Goal: Task Accomplishment & Management: Use online tool/utility

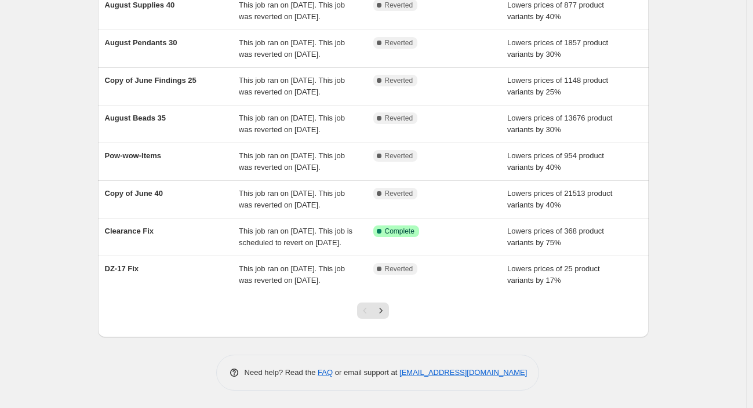
scroll to position [305, 0]
click at [382, 309] on icon "Next" at bounding box center [381, 311] width 12 height 12
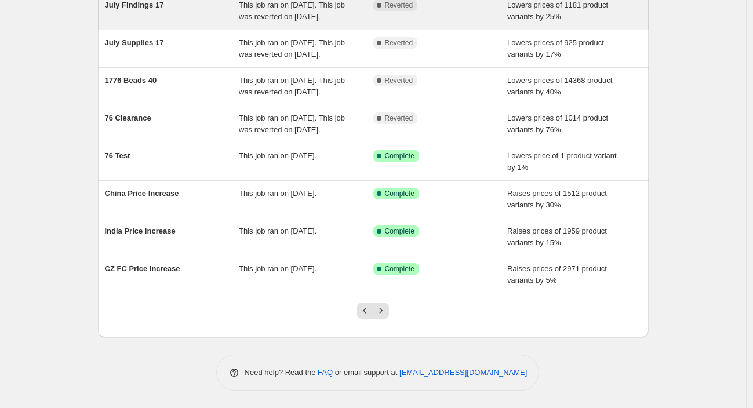
scroll to position [259, 0]
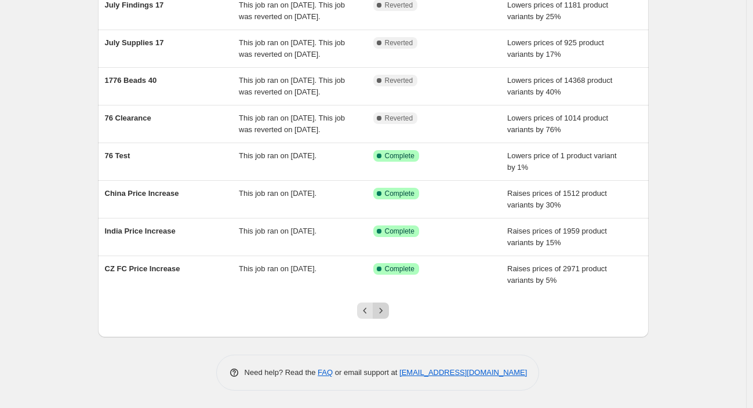
click at [387, 310] on icon "Next" at bounding box center [381, 311] width 12 height 12
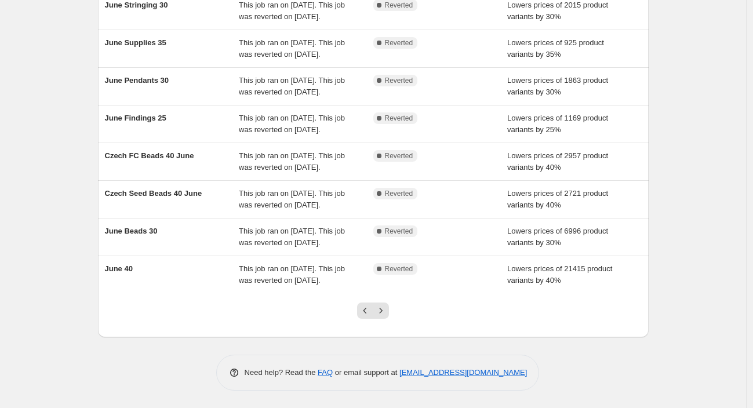
scroll to position [293, 0]
click at [387, 313] on icon "Next" at bounding box center [381, 311] width 12 height 12
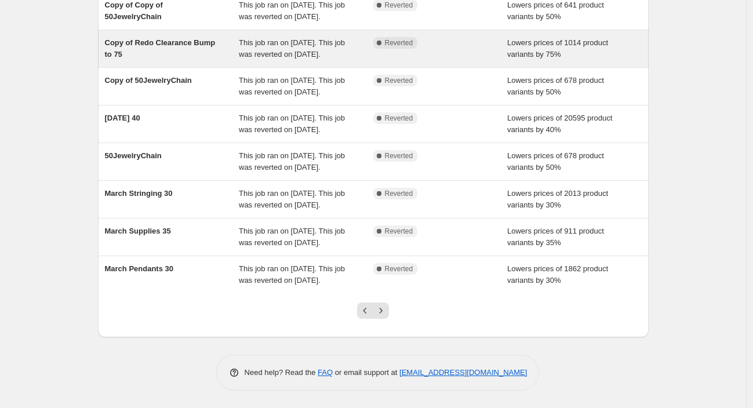
scroll to position [305, 0]
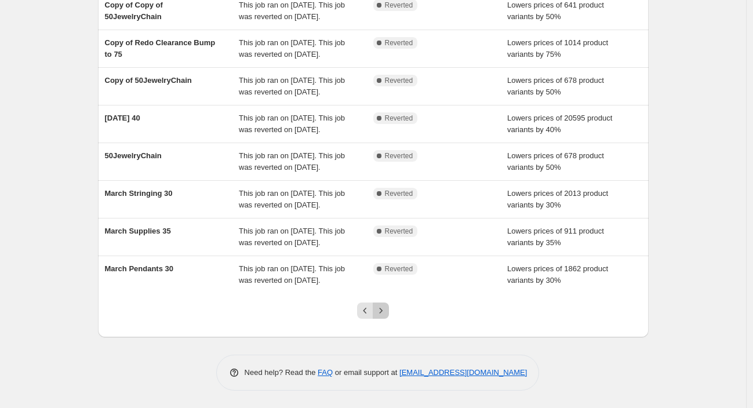
click at [385, 311] on icon "Next" at bounding box center [381, 311] width 12 height 12
click at [383, 310] on icon "Next" at bounding box center [381, 311] width 12 height 12
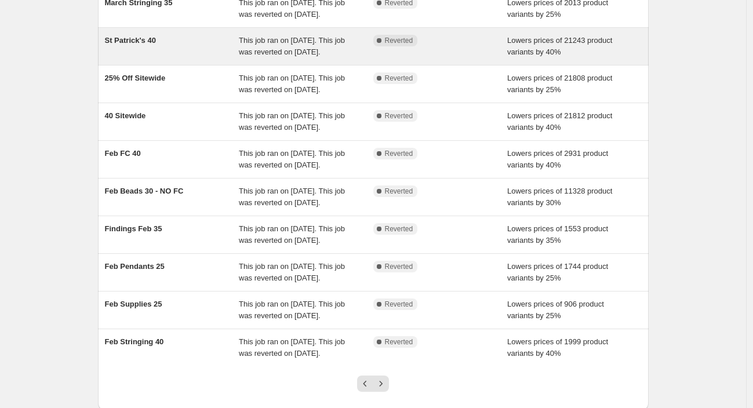
scroll to position [0, 0]
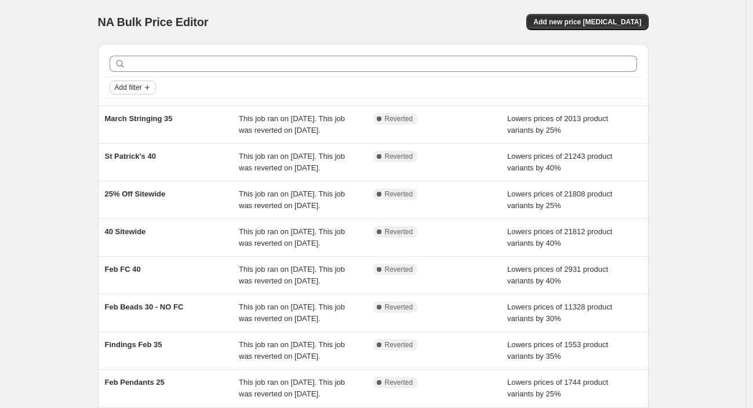
click at [130, 88] on span "Add filter" at bounding box center [128, 87] width 27 height 9
click at [128, 105] on span "Job status" at bounding box center [136, 111] width 34 height 12
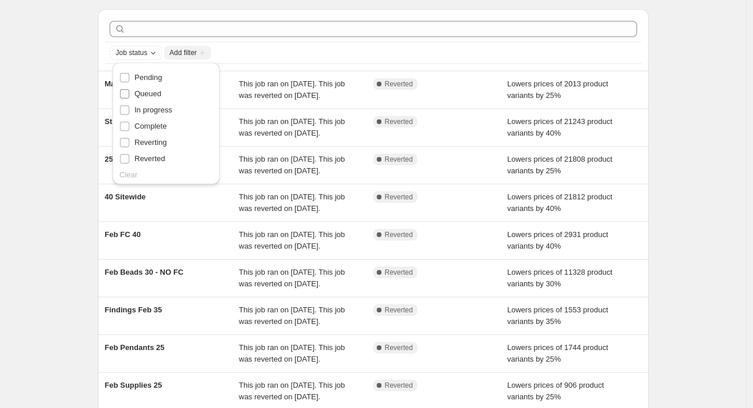
scroll to position [40, 0]
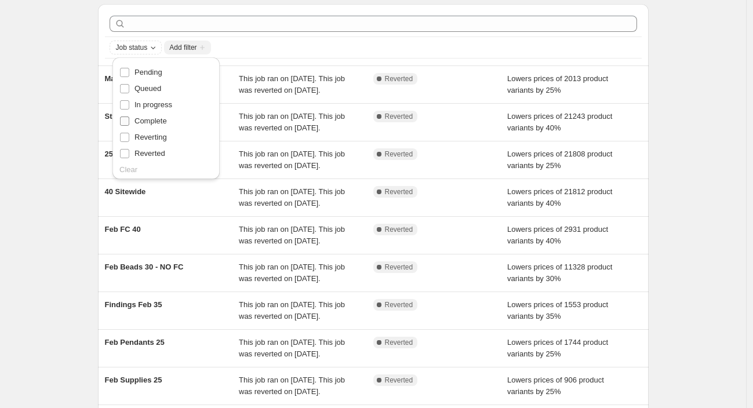
click at [125, 122] on input "Complete" at bounding box center [124, 121] width 9 height 9
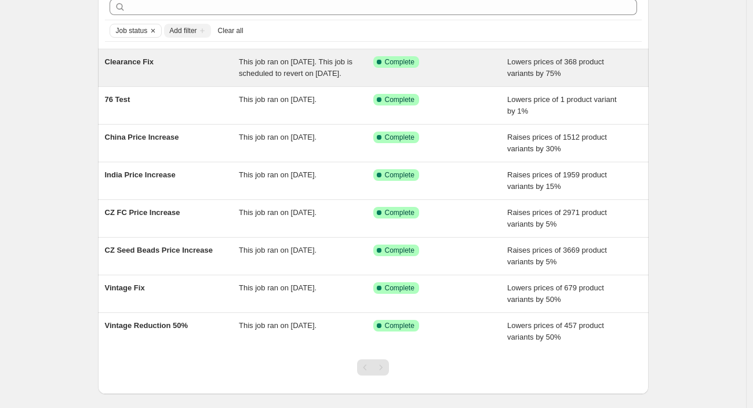
scroll to position [0, 0]
